Goal: Task Accomplishment & Management: Manage account settings

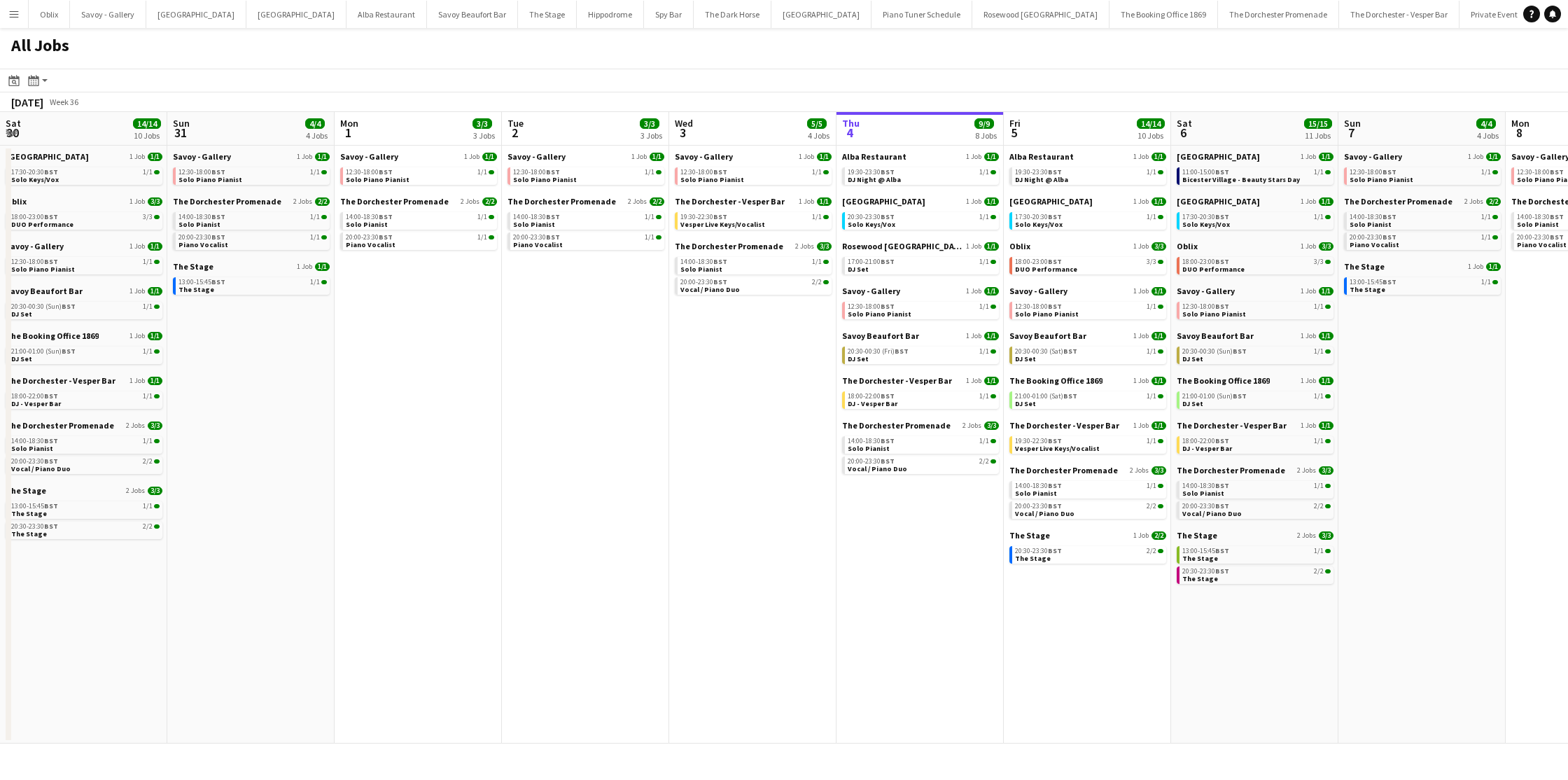
scroll to position [0, 365]
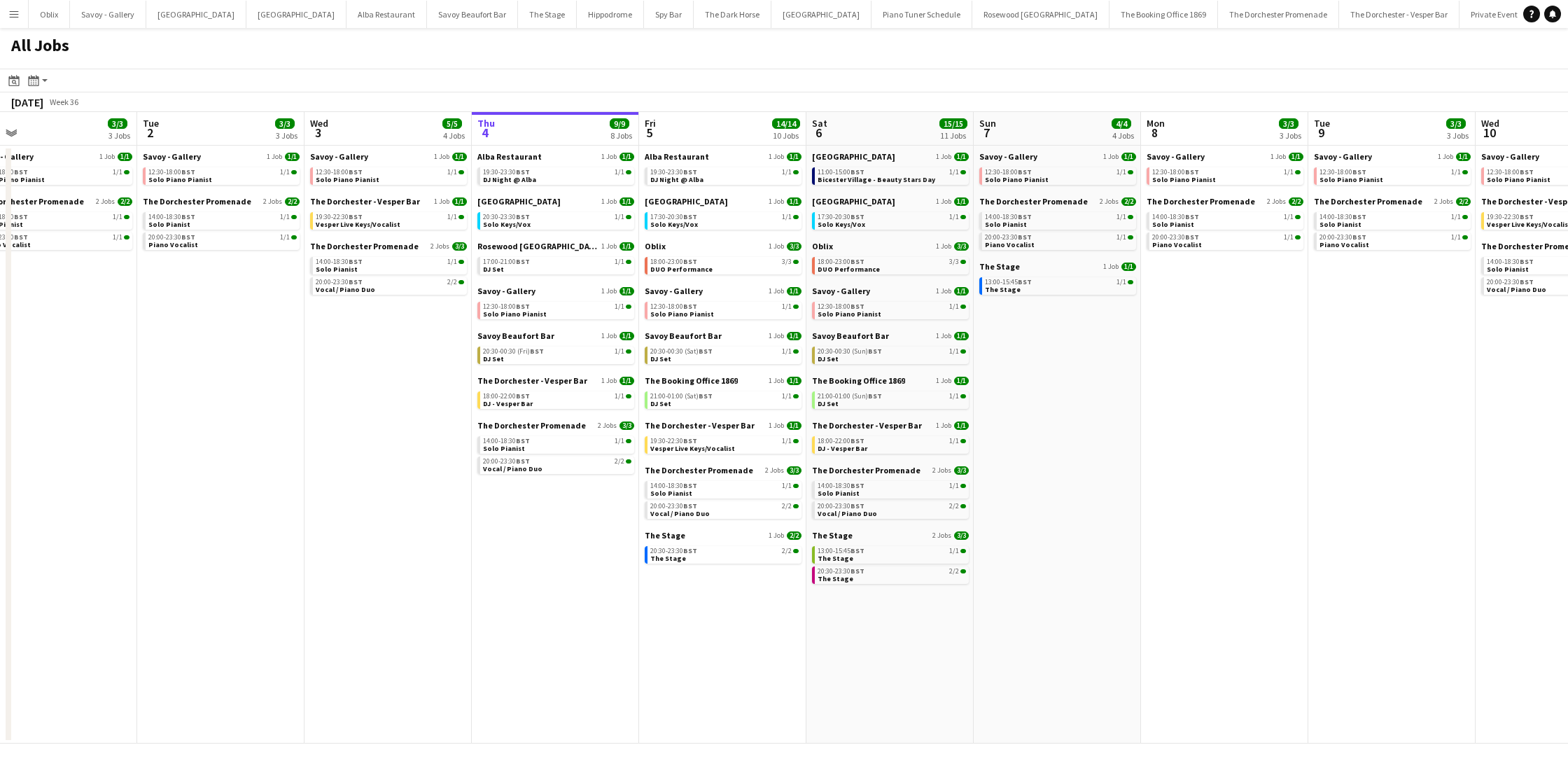
click at [557, 183] on link "19:30-23:30 BST 1/1 DJ Night @ Alba" at bounding box center [557, 176] width 148 height 16
click at [544, 224] on link "20:30-23:30 BST 1/1 Solo Keys/Vox" at bounding box center [557, 220] width 148 height 16
click at [554, 353] on div "20:30-00:30 (Fri) BST 1/1" at bounding box center [557, 352] width 148 height 7
click at [549, 353] on div "20:30-00:30 (Fri) BST 1/1" at bounding box center [557, 352] width 148 height 7
click at [555, 405] on link "18:00-22:00 BST 1/1 DJ - Vesper Bar" at bounding box center [557, 399] width 148 height 16
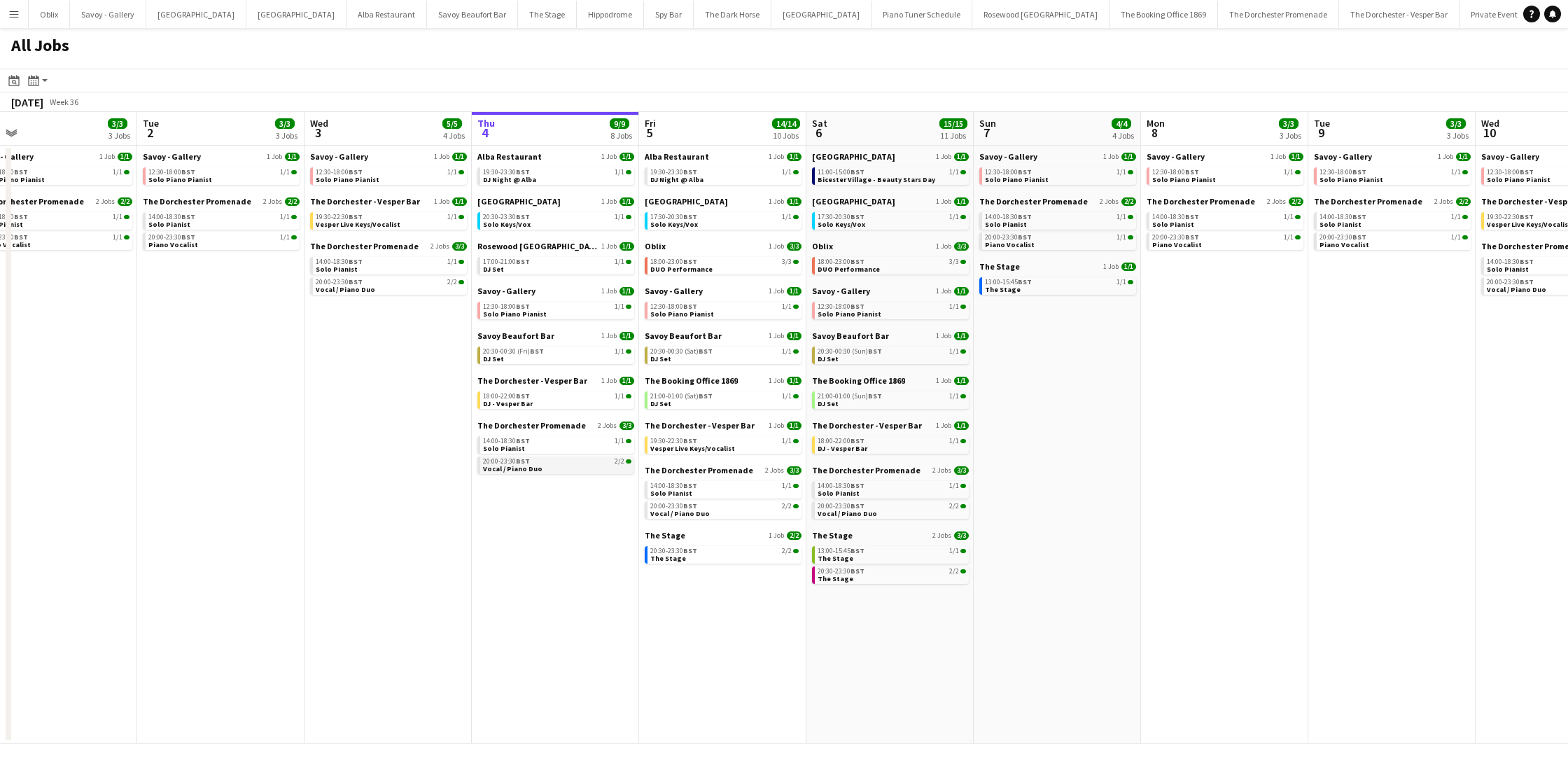
click at [554, 463] on div "20:00-23:30 BST 2/2" at bounding box center [557, 462] width 148 height 7
click at [689, 267] on span "DUO Performance" at bounding box center [682, 269] width 63 height 9
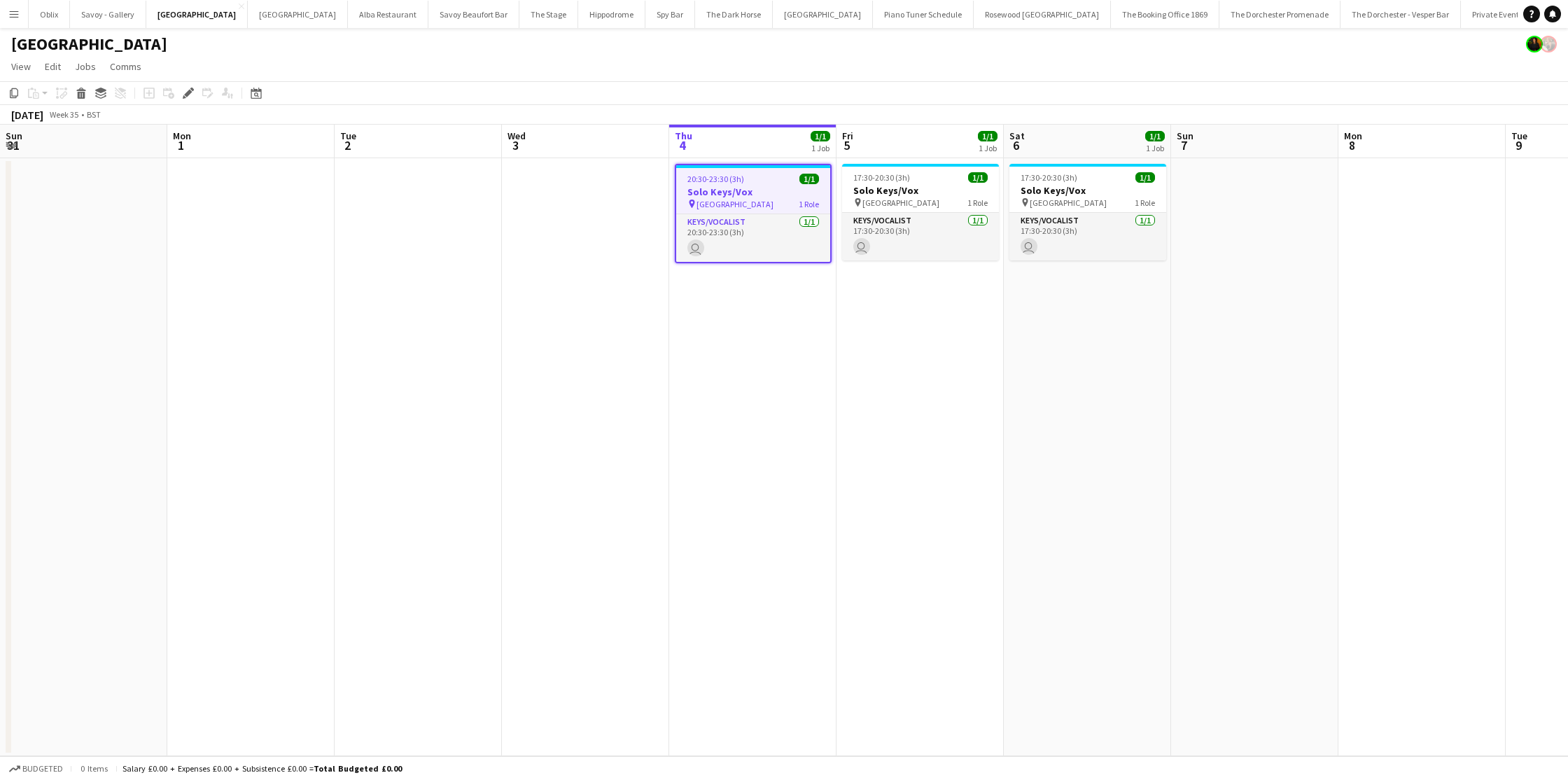
scroll to position [0, 482]
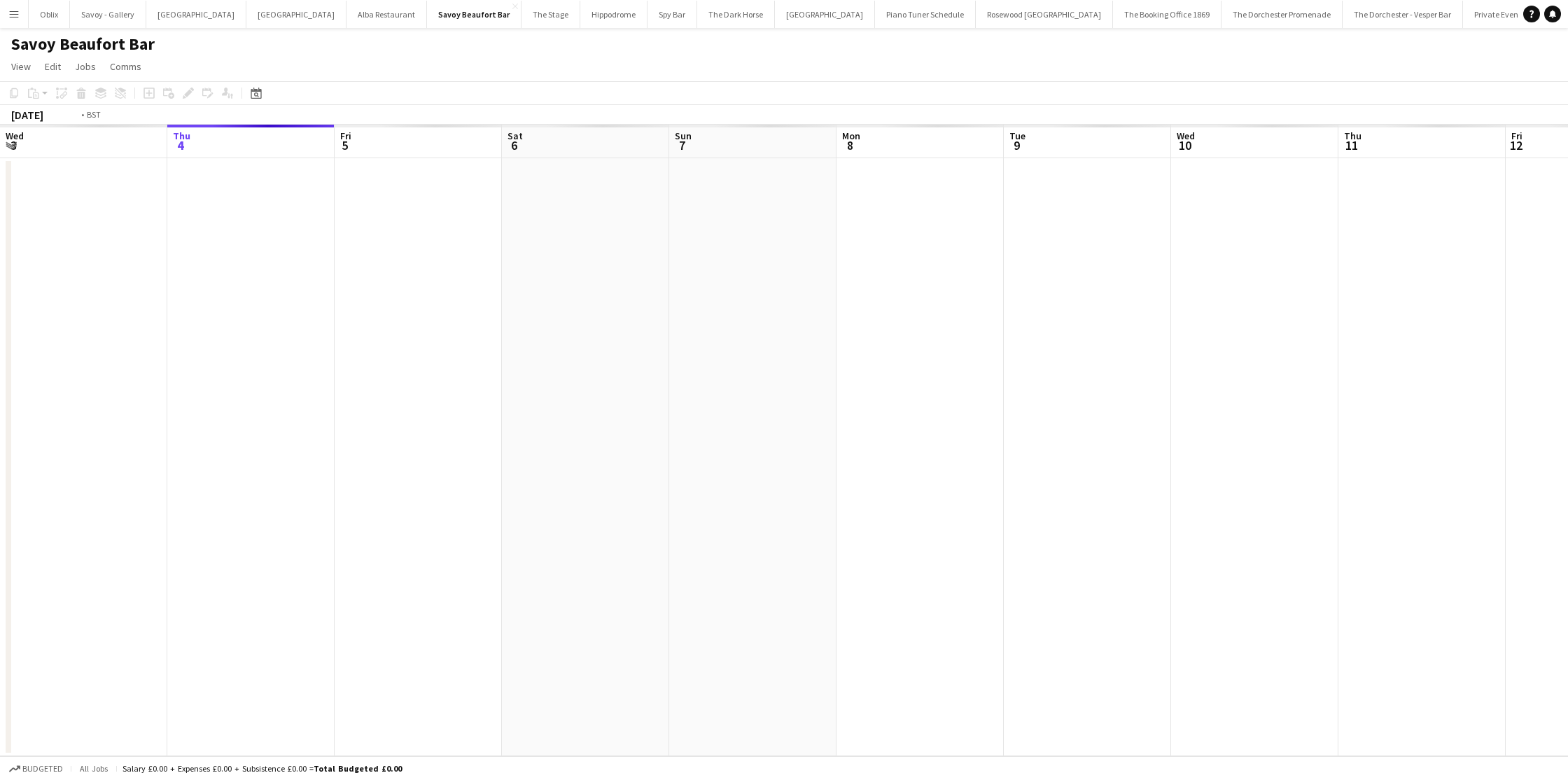
scroll to position [0, 482]
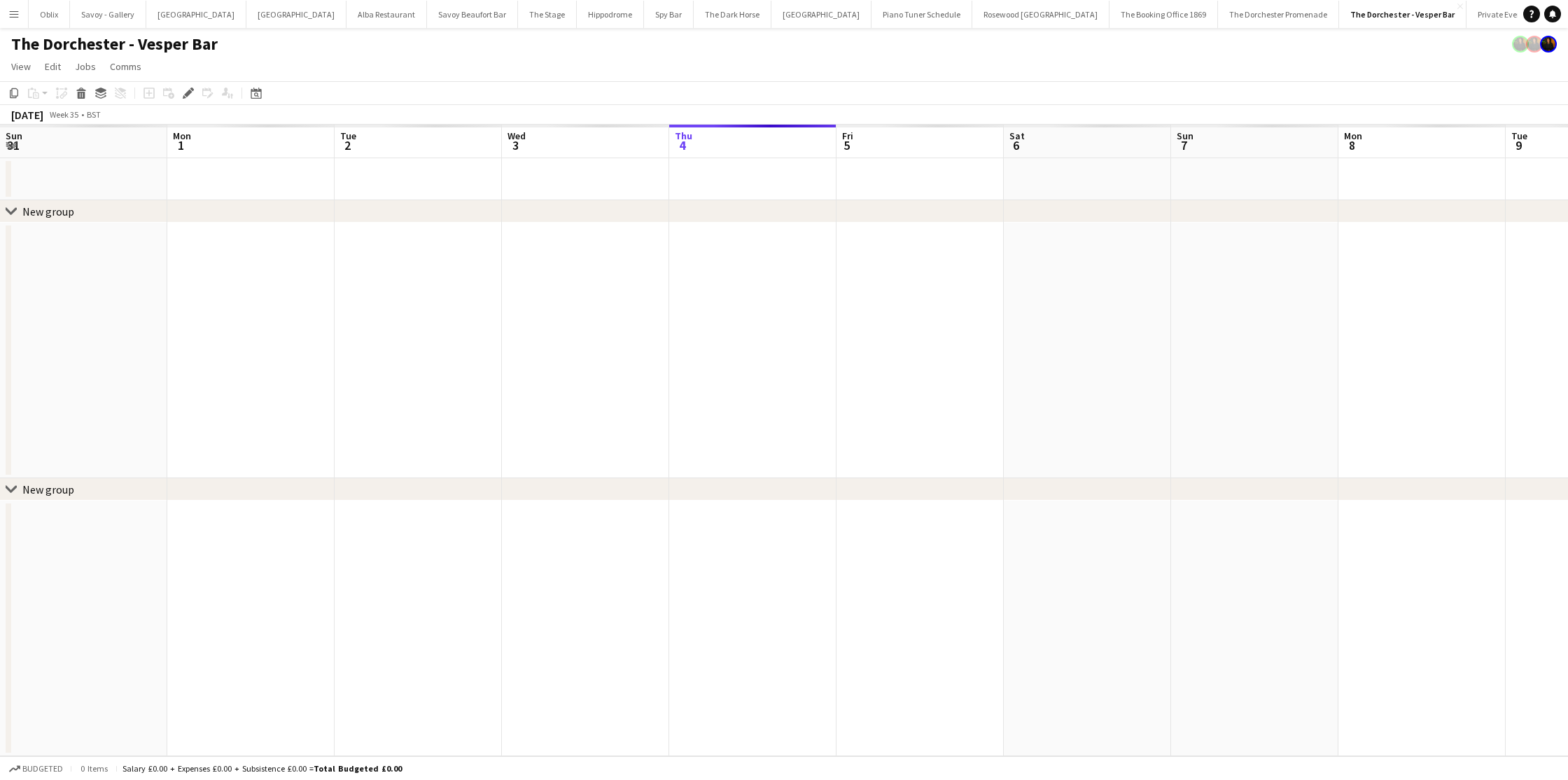
scroll to position [0, 482]
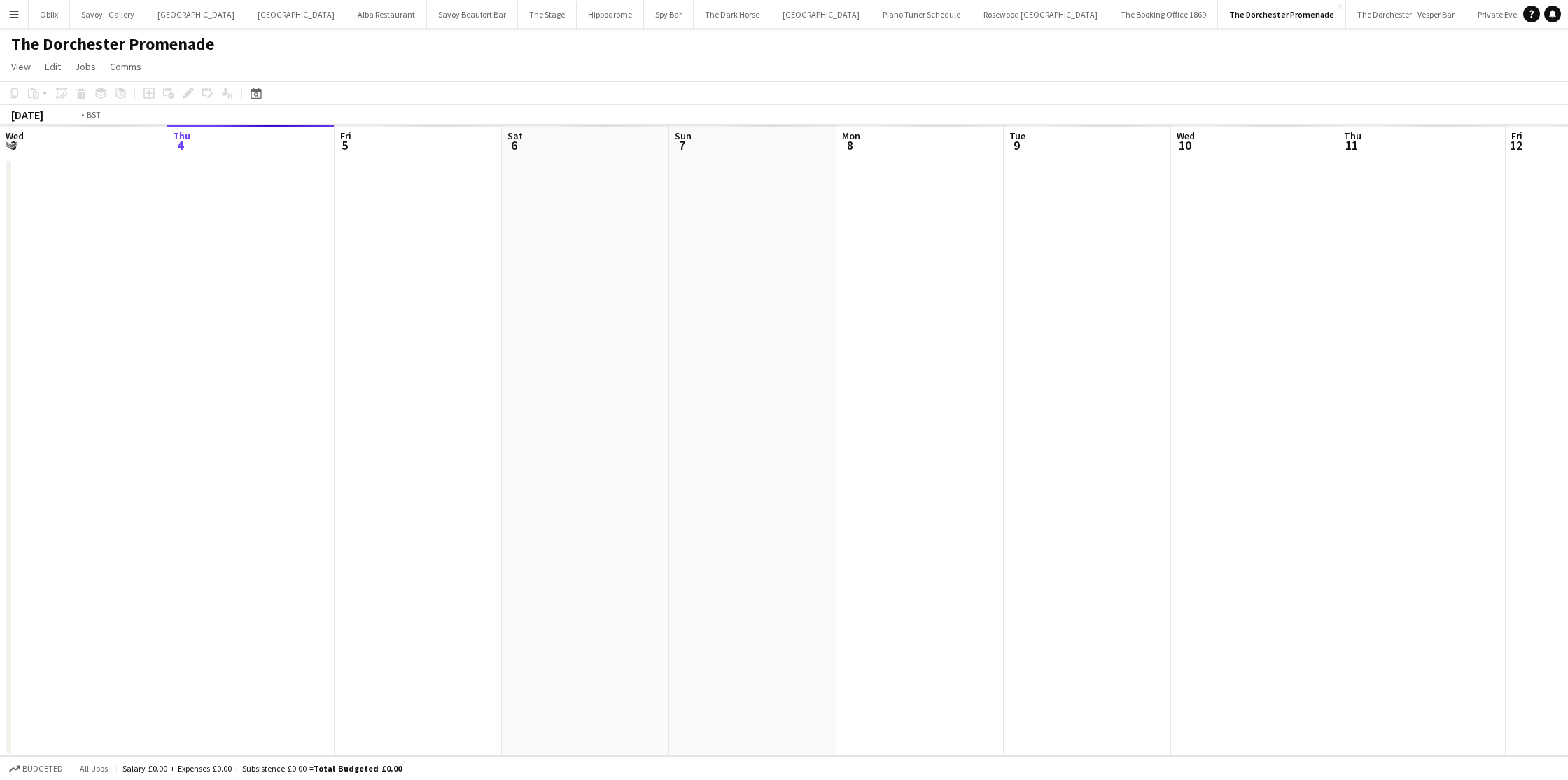
scroll to position [0, 482]
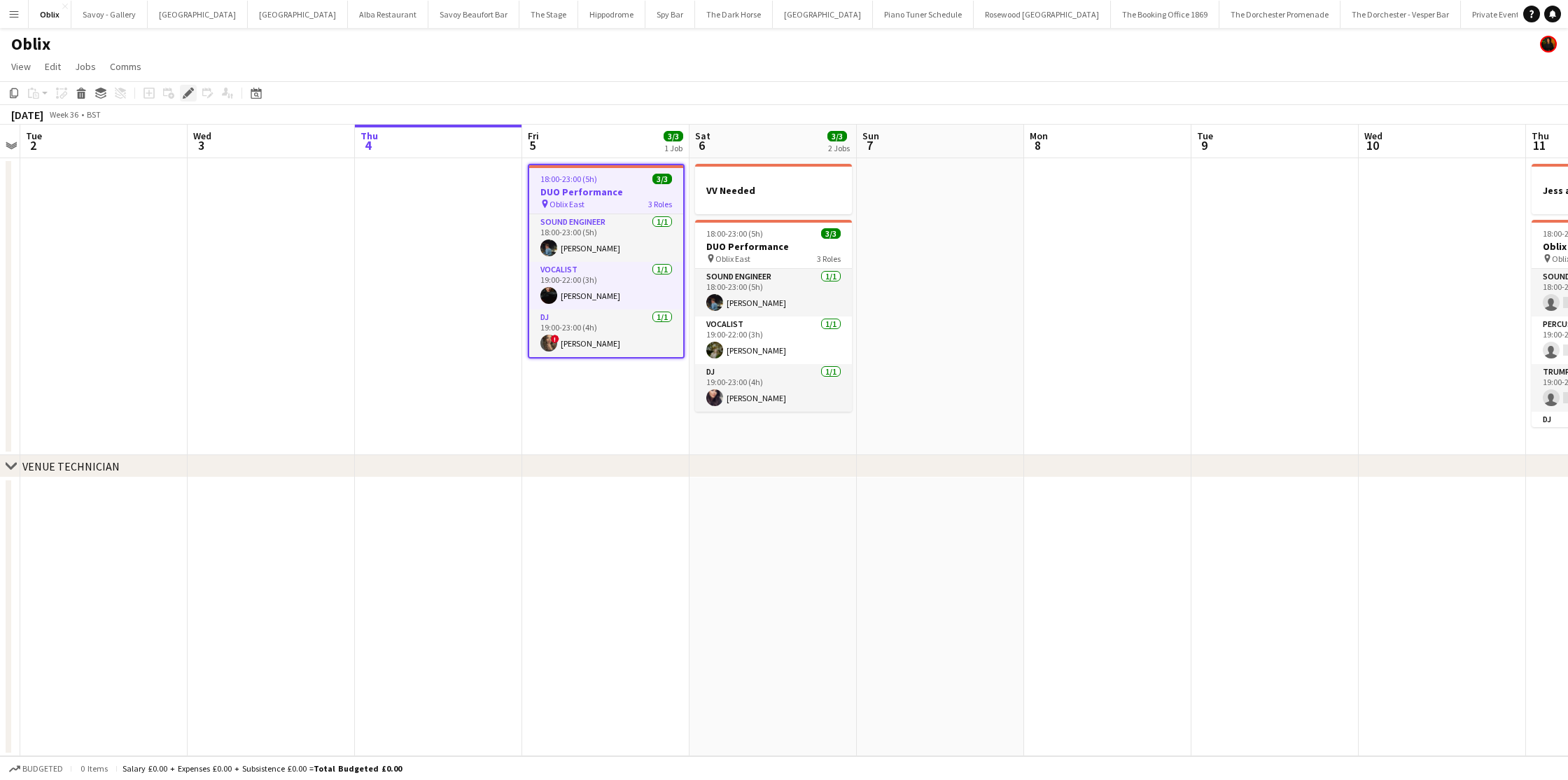
click at [195, 90] on div "Edit" at bounding box center [188, 93] width 17 height 17
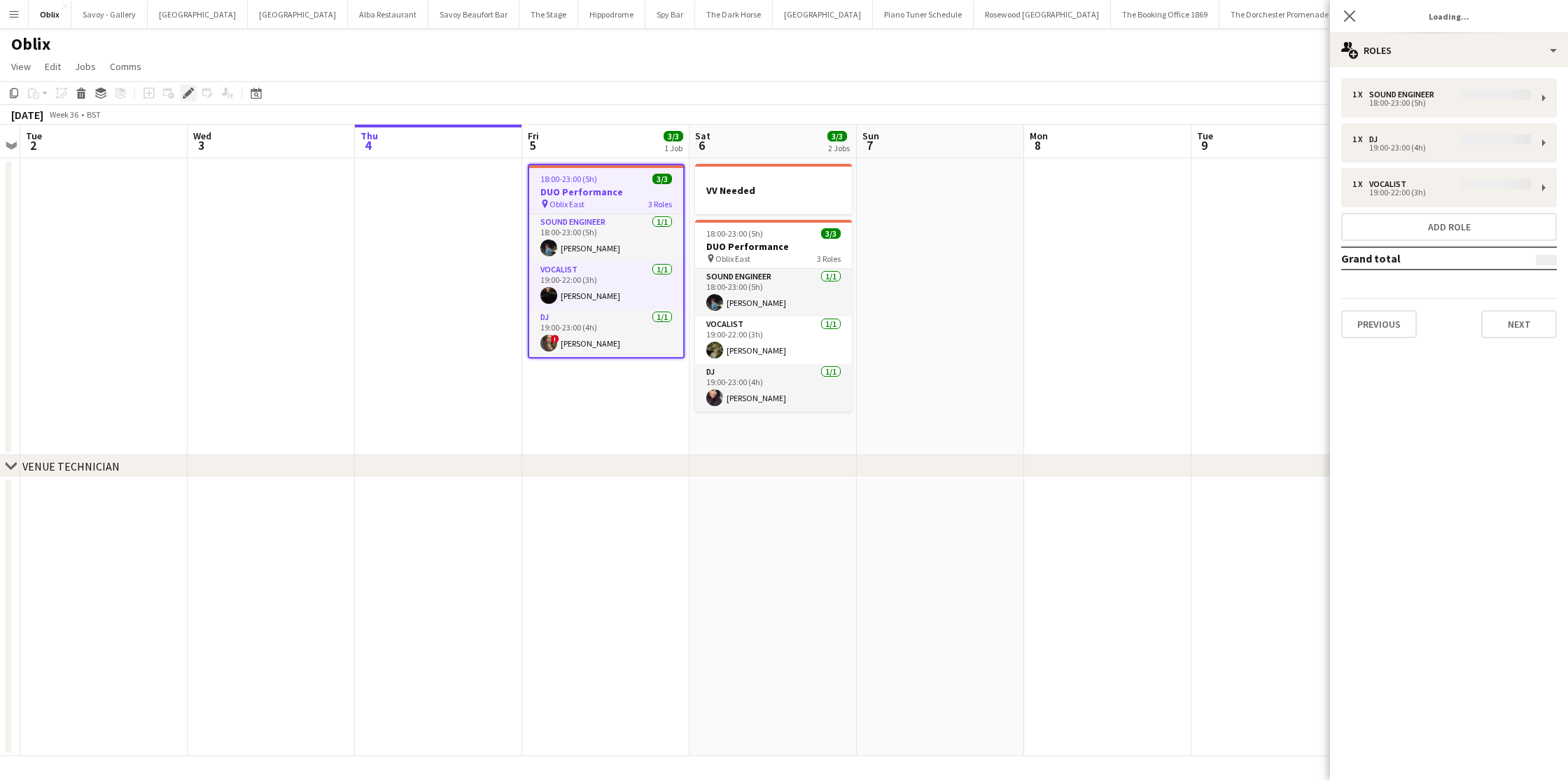
type input "**********"
click at [1527, 326] on button "Next" at bounding box center [1519, 324] width 76 height 28
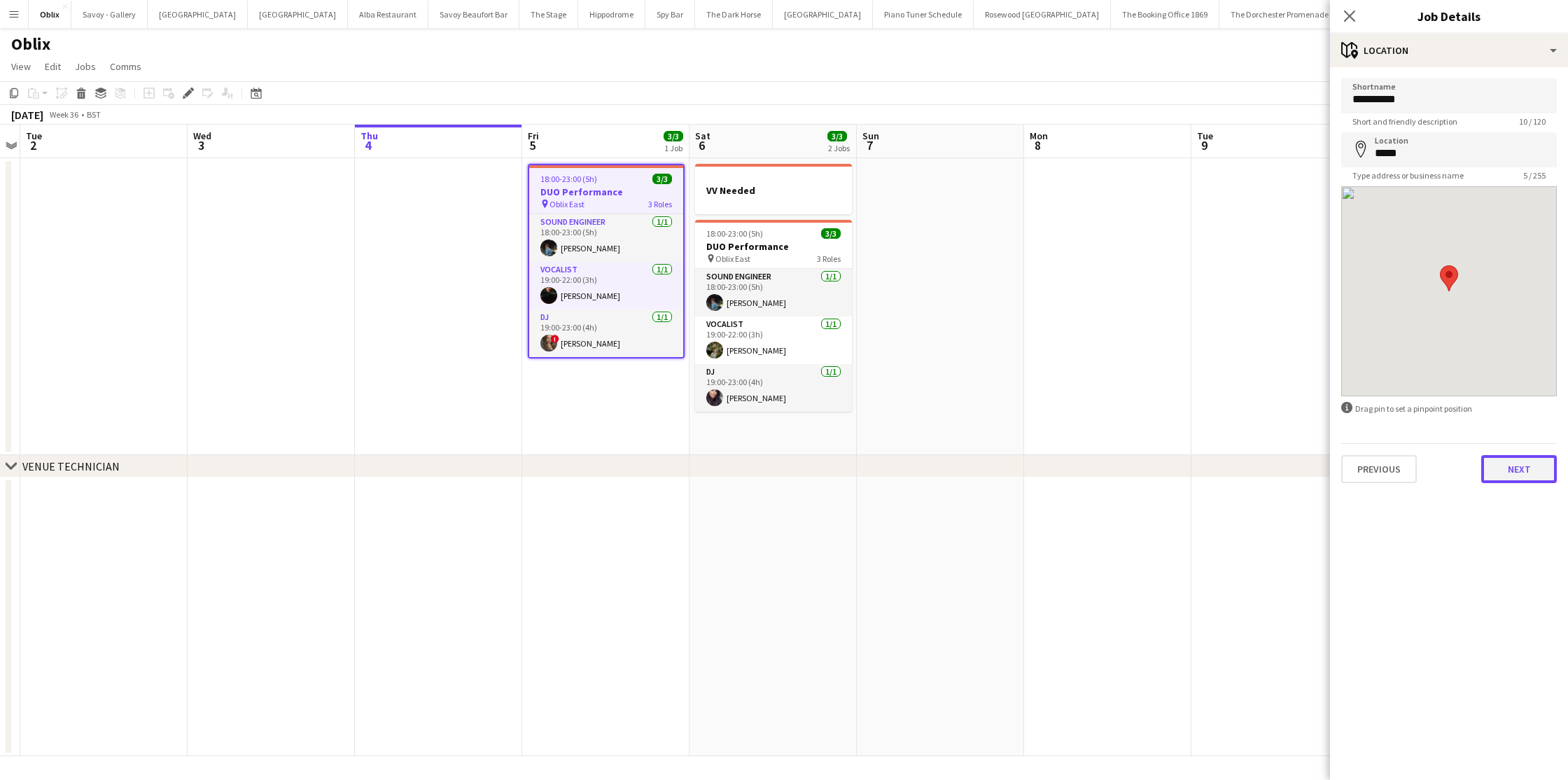
click at [1527, 470] on button "Next" at bounding box center [1519, 469] width 76 height 28
